Goal: Transaction & Acquisition: Purchase product/service

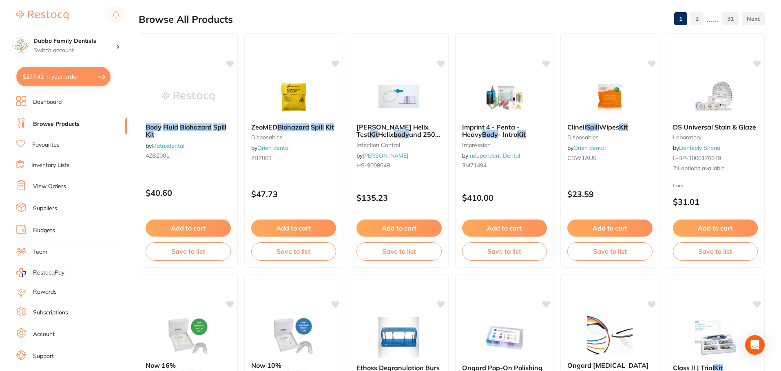
scroll to position [82, 0]
click at [50, 182] on li "View Orders" at bounding box center [71, 187] width 110 height 12
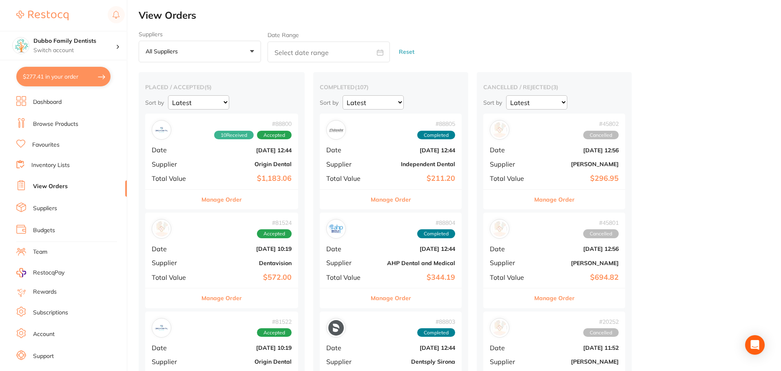
click at [46, 121] on link "Browse Products" at bounding box center [55, 124] width 45 height 8
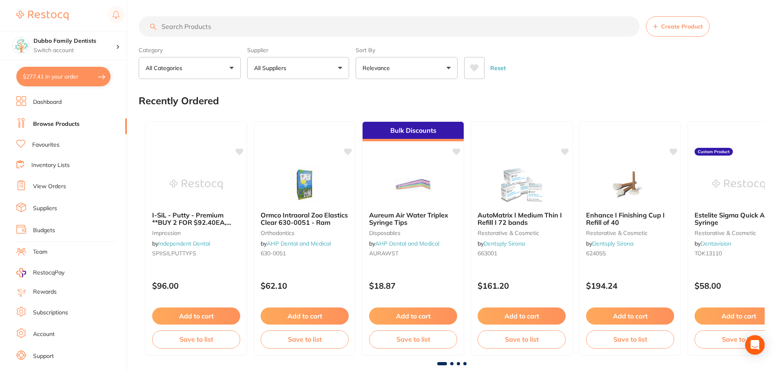
click at [242, 24] on input "search" at bounding box center [389, 26] width 501 height 20
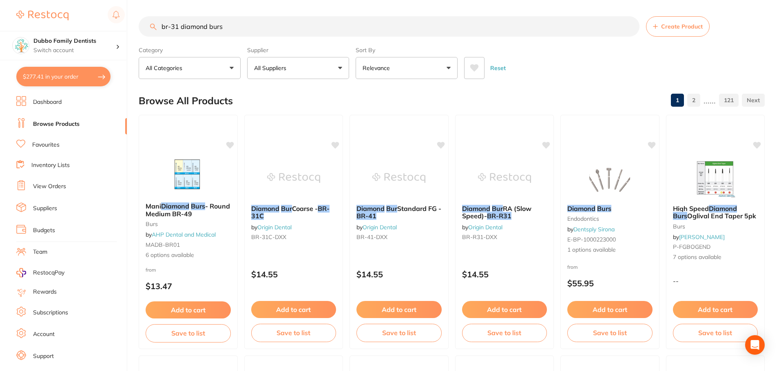
click at [330, 67] on button "All Suppliers" at bounding box center [298, 68] width 102 height 22
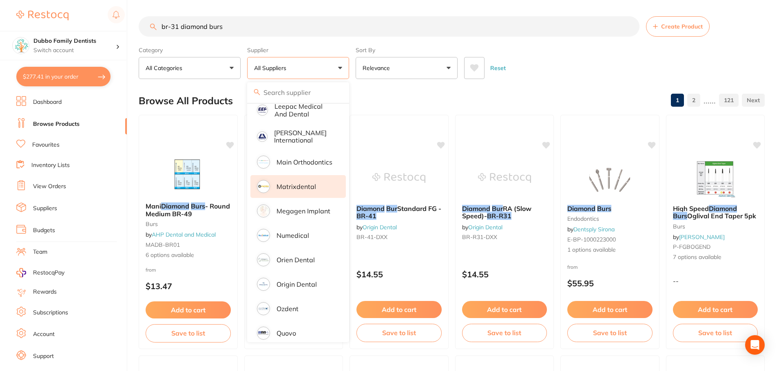
scroll to position [489, 0]
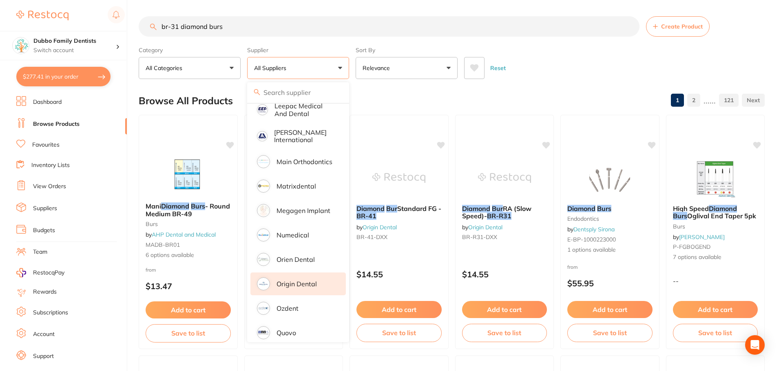
click at [314, 280] on p "Origin Dental" at bounding box center [296, 283] width 40 height 7
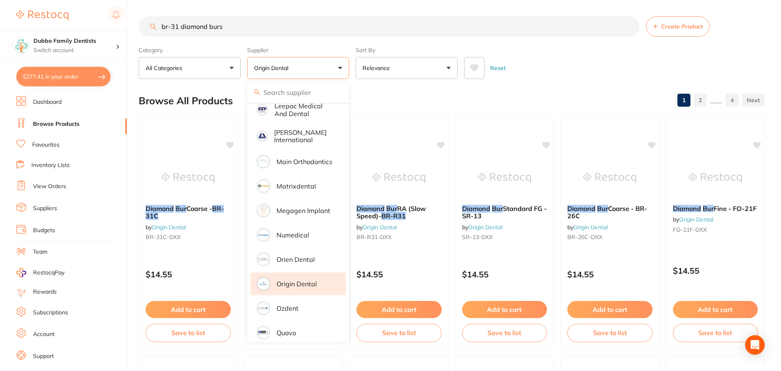
click at [574, 71] on div "Reset" at bounding box center [611, 65] width 294 height 29
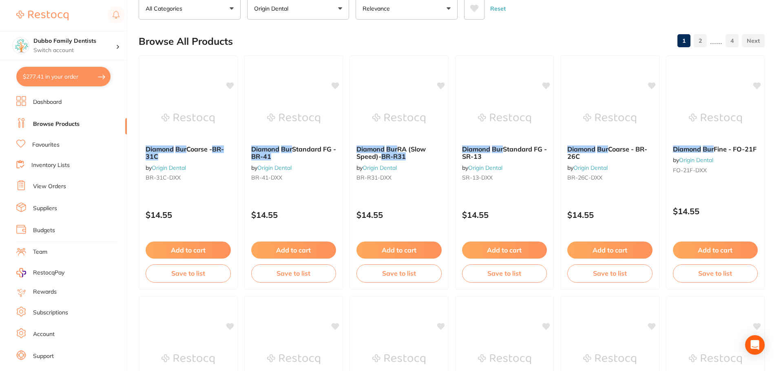
scroll to position [0, 0]
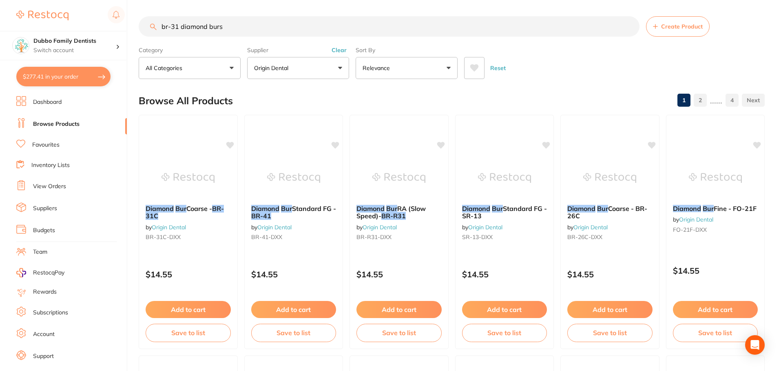
drag, startPoint x: 178, startPoint y: 24, endPoint x: 296, endPoint y: 23, distance: 117.4
click at [296, 23] on input "br-31 diamond burs" at bounding box center [389, 26] width 501 height 20
type input "br-31"
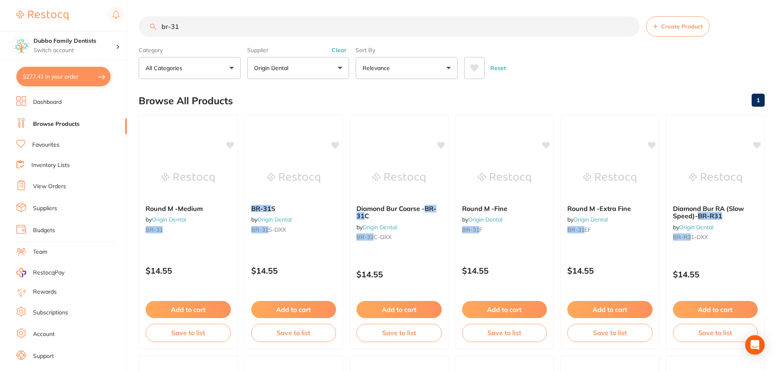
click at [340, 48] on button "Clear" at bounding box center [339, 49] width 20 height 7
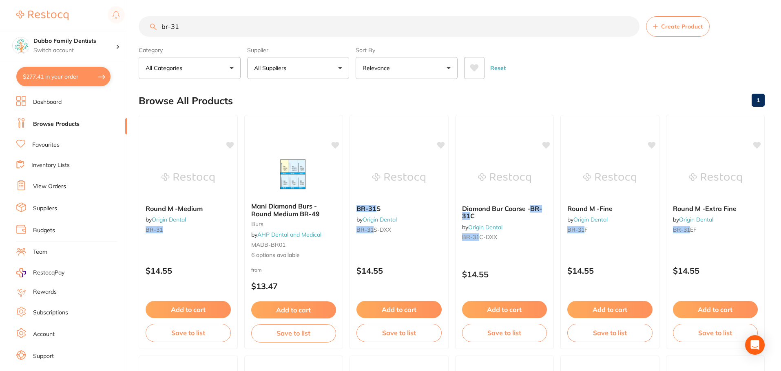
click at [334, 64] on button "All Suppliers" at bounding box center [298, 68] width 102 height 22
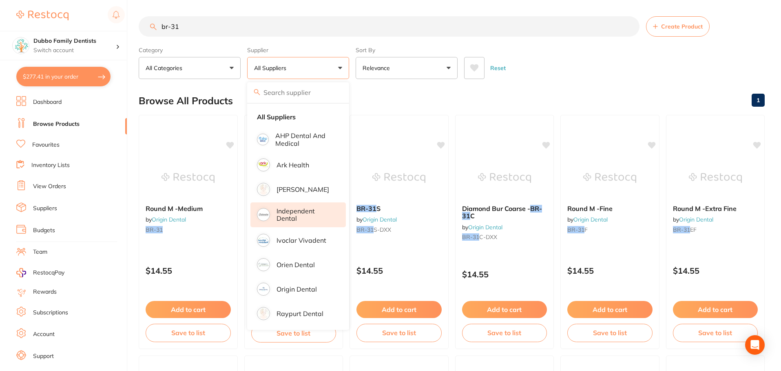
click at [298, 212] on p "Independent Dental" at bounding box center [305, 214] width 58 height 15
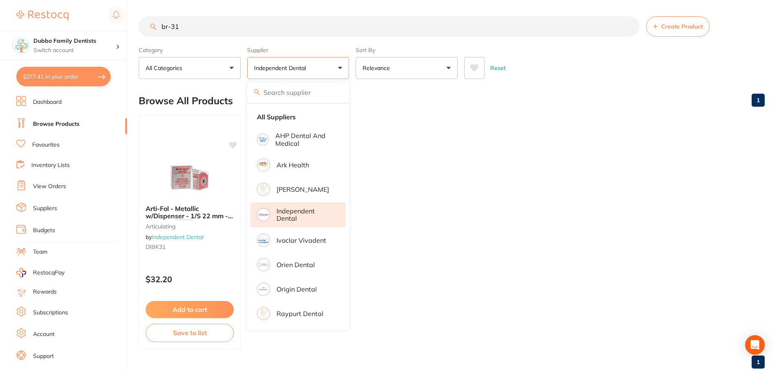
drag, startPoint x: 351, startPoint y: 33, endPoint x: 351, endPoint y: 41, distance: 7.8
click at [351, 38] on section "br-31 Create Product Category All Categories All Categories articulating Clear …" at bounding box center [452, 47] width 626 height 63
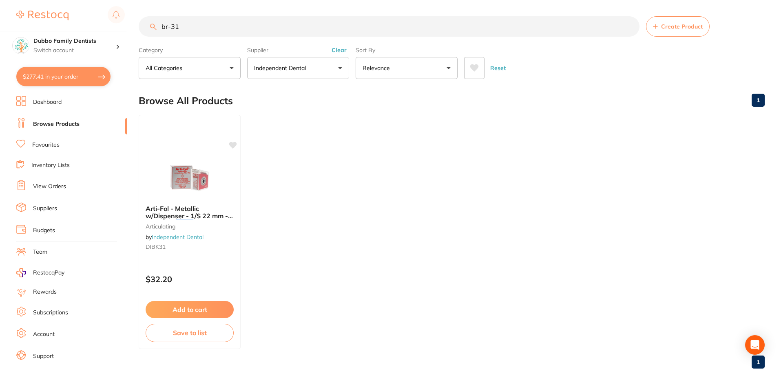
click at [352, 41] on section "br-31 Create Product Category All Categories All Categories articulating Clear …" at bounding box center [452, 47] width 626 height 63
click at [341, 49] on button "Clear" at bounding box center [339, 49] width 20 height 7
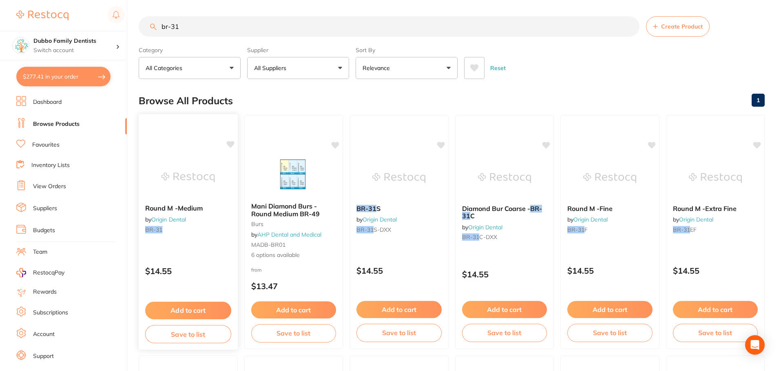
click at [185, 170] on img at bounding box center [187, 177] width 53 height 41
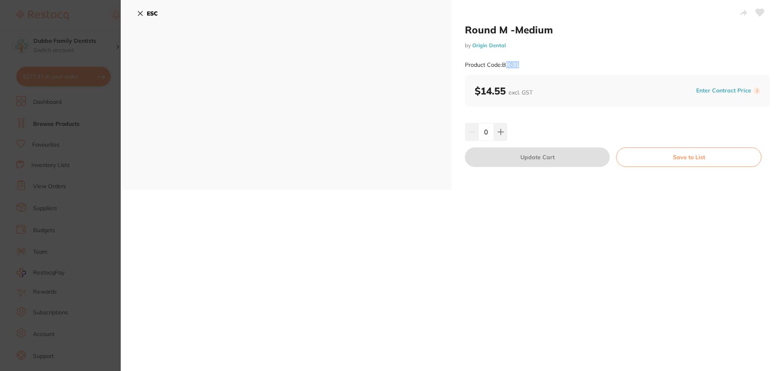
drag, startPoint x: 504, startPoint y: 64, endPoint x: 527, endPoint y: 61, distance: 23.4
click at [527, 61] on div "Product Code: BR-31" at bounding box center [617, 65] width 305 height 20
click at [531, 63] on div "Product Code: BR-31" at bounding box center [617, 65] width 305 height 20
click at [505, 130] on button at bounding box center [500, 132] width 13 height 18
type input "1"
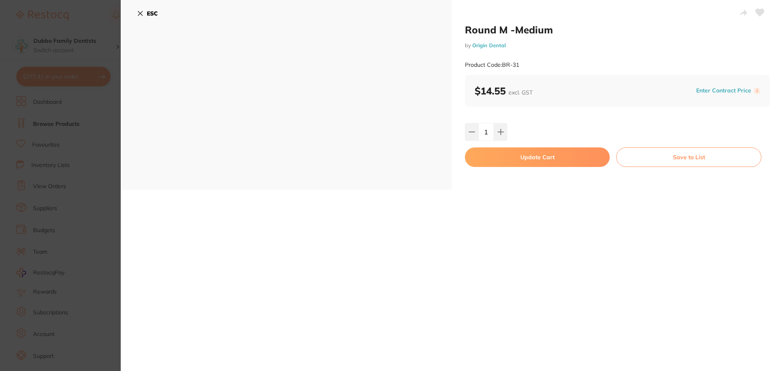
click at [544, 163] on button "Update Cart" at bounding box center [537, 158] width 145 height 20
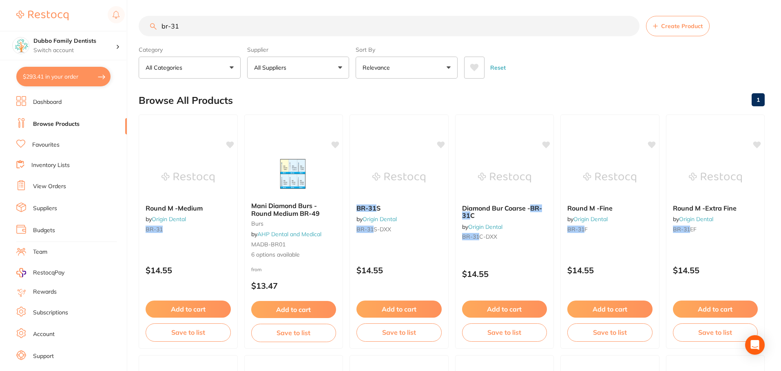
scroll to position [41, 0]
